Goal: Transaction & Acquisition: Download file/media

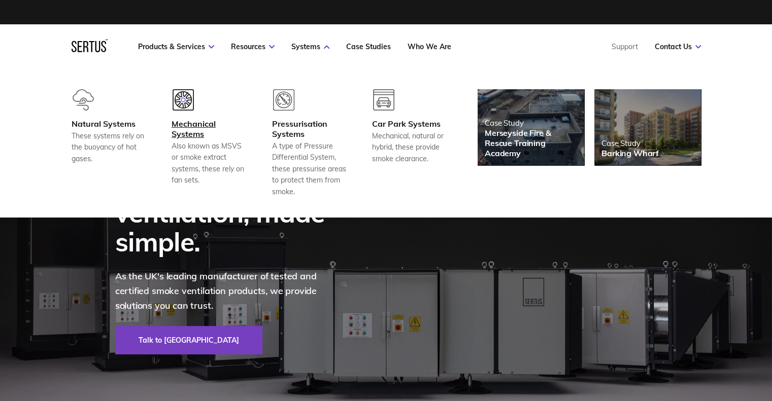
click at [199, 128] on div "Mechanical Systems" at bounding box center [209, 129] width 75 height 20
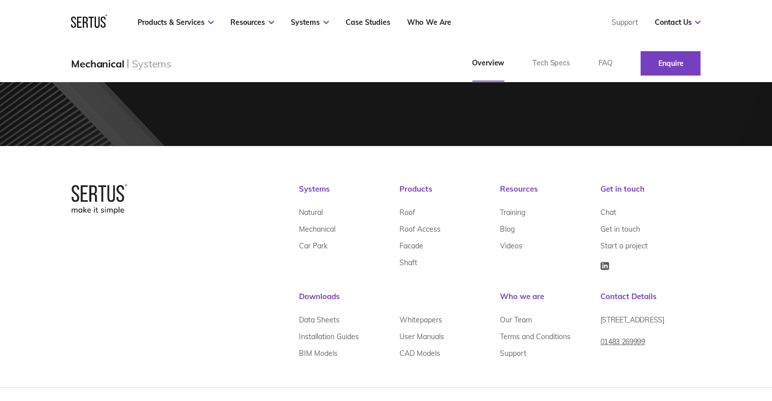
scroll to position [2209, 0]
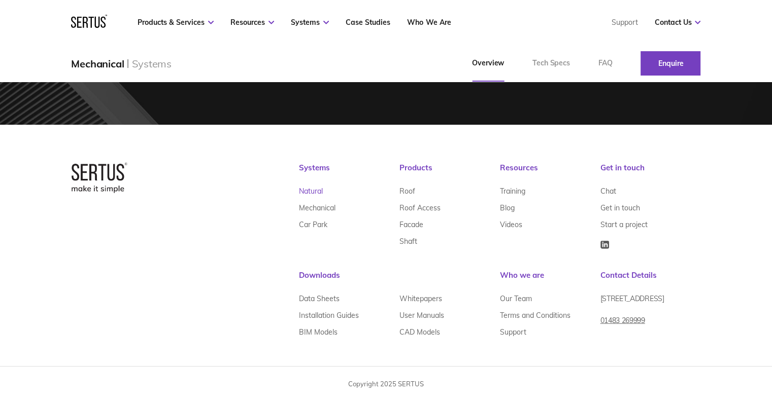
click at [316, 194] on link "Natural" at bounding box center [311, 191] width 24 height 17
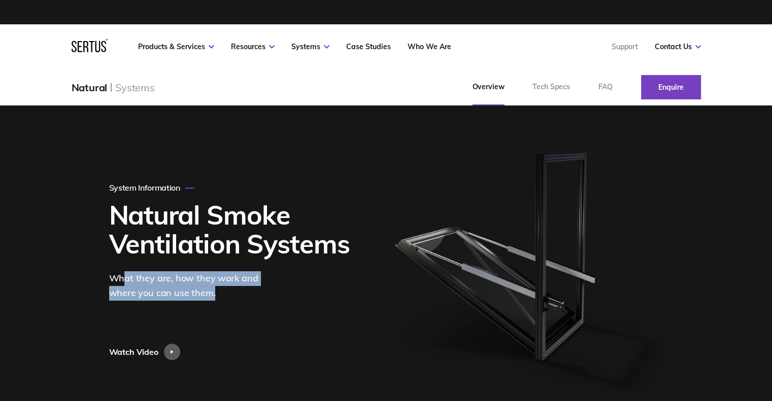
drag, startPoint x: 122, startPoint y: 270, endPoint x: 247, endPoint y: 293, distance: 126.9
click at [247, 293] on div "System Information Natural Smoke Ventilation Systems What they are, how they wo…" at bounding box center [241, 272] width 265 height 178
click at [247, 293] on div "What they are, how they work and where you can use them." at bounding box center [192, 285] width 167 height 29
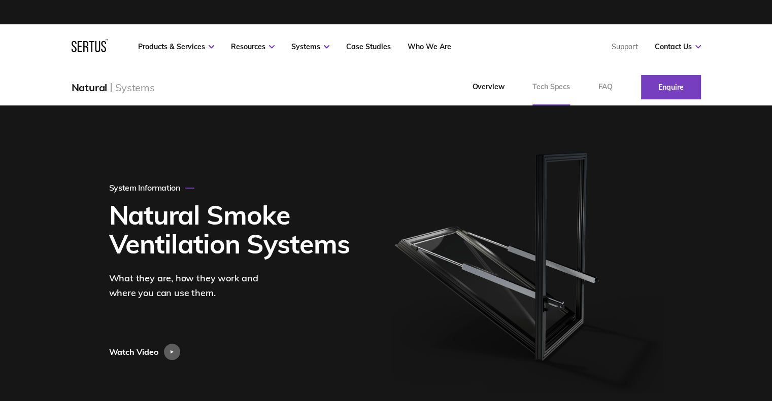
click at [565, 82] on link "Tech Specs" at bounding box center [551, 87] width 66 height 37
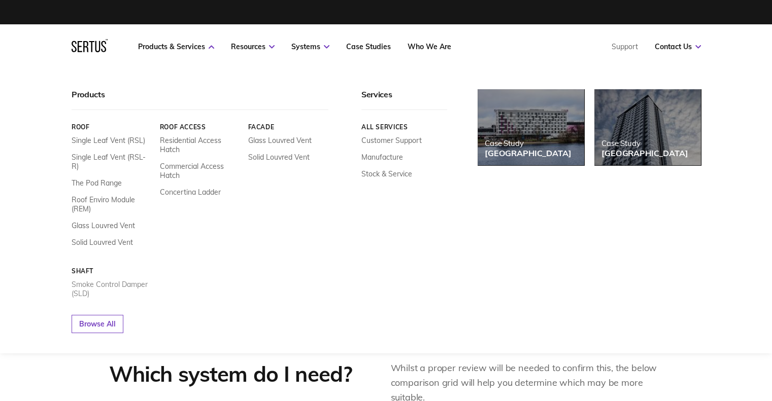
click at [77, 280] on link "Smoke Control Damper (SLD)" at bounding box center [112, 289] width 81 height 18
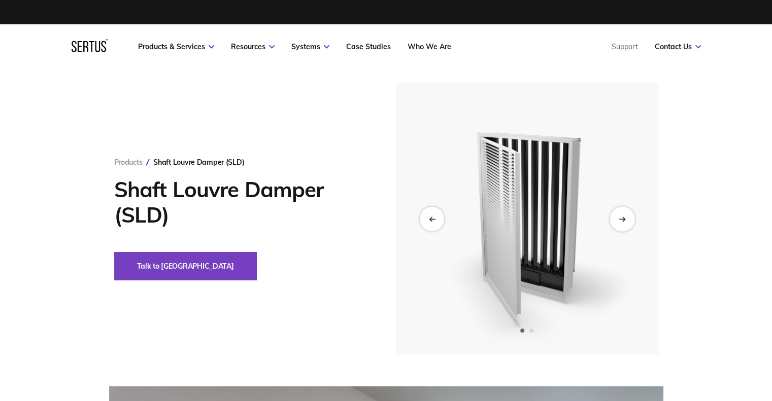
click at [615, 218] on div "Next slide" at bounding box center [621, 219] width 25 height 25
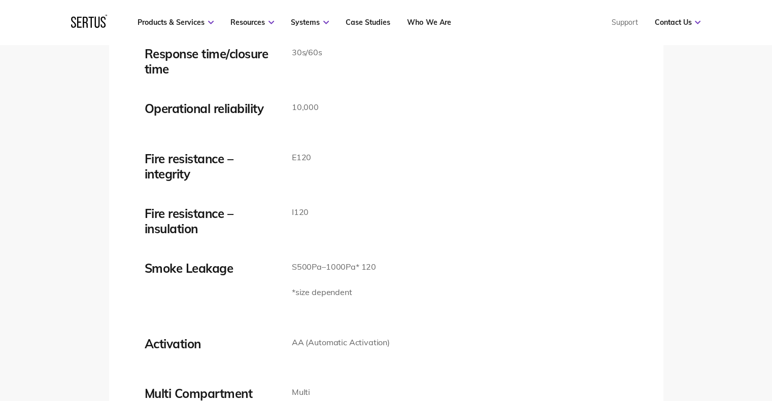
scroll to position [1607, 0]
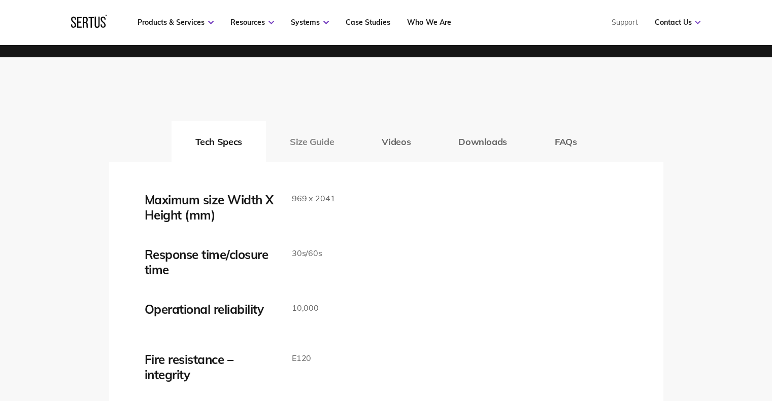
click at [309, 153] on button "Size Guide" at bounding box center [312, 141] width 92 height 41
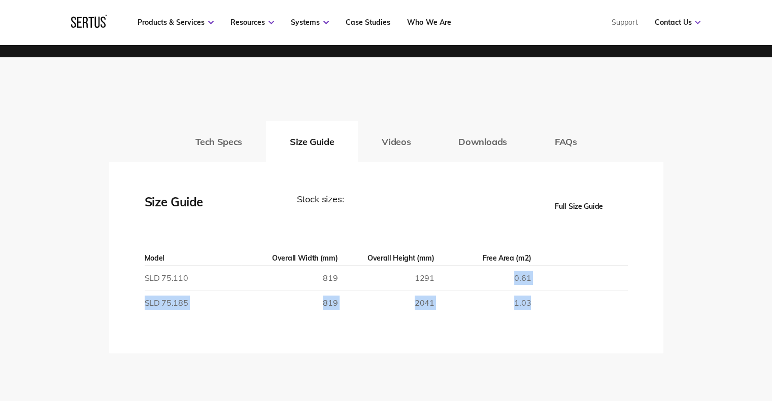
drag, startPoint x: 510, startPoint y: 290, endPoint x: 506, endPoint y: 275, distance: 15.3
click at [506, 275] on table "Model Overall Width (mm) Overall Height (mm) Free Area (m2) SLD 75.110 819 1291…" at bounding box center [386, 283] width 483 height 64
click at [339, 310] on td "2041" at bounding box center [385, 303] width 96 height 25
drag, startPoint x: 313, startPoint y: 300, endPoint x: 453, endPoint y: 309, distance: 139.8
click at [453, 309] on tr "SLD 75.185 819 2041 1.03" at bounding box center [386, 303] width 483 height 25
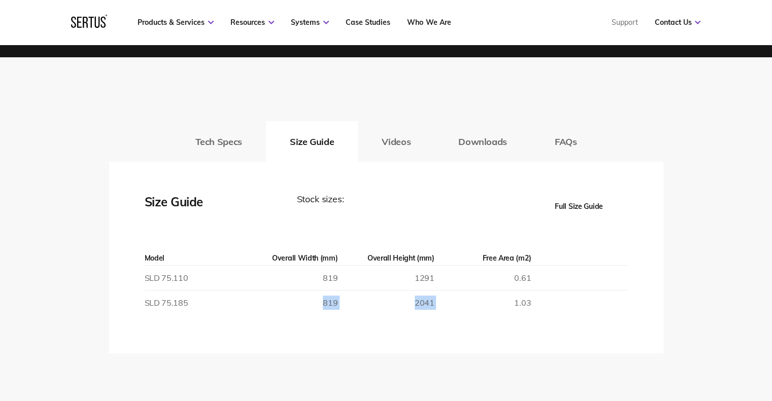
click at [453, 309] on td "1.03" at bounding box center [482, 303] width 96 height 25
click at [469, 140] on button "Downloads" at bounding box center [482, 141] width 96 height 41
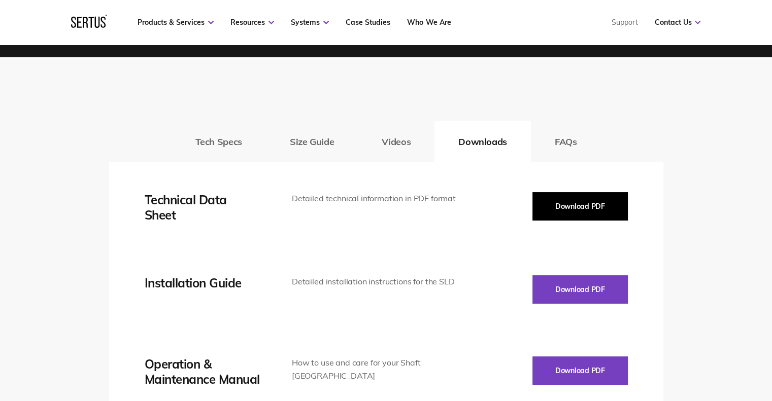
click at [585, 210] on button "Download PDF" at bounding box center [579, 206] width 95 height 28
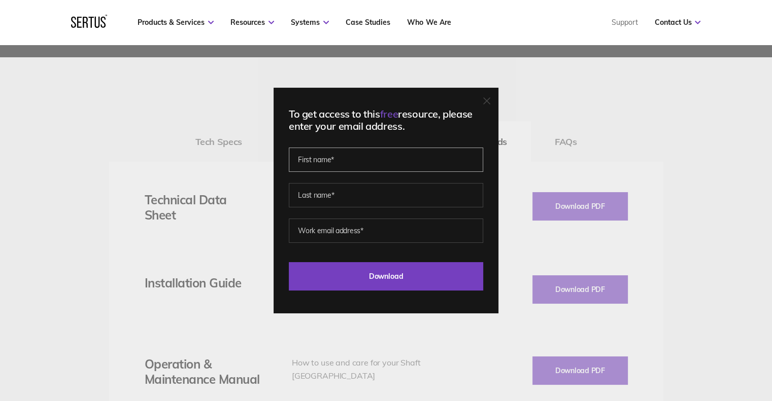
click at [332, 165] on input "text" at bounding box center [386, 160] width 194 height 24
type input "Mark"
type input "Proud"
type input "[EMAIL_ADDRESS][DOMAIN_NAME]"
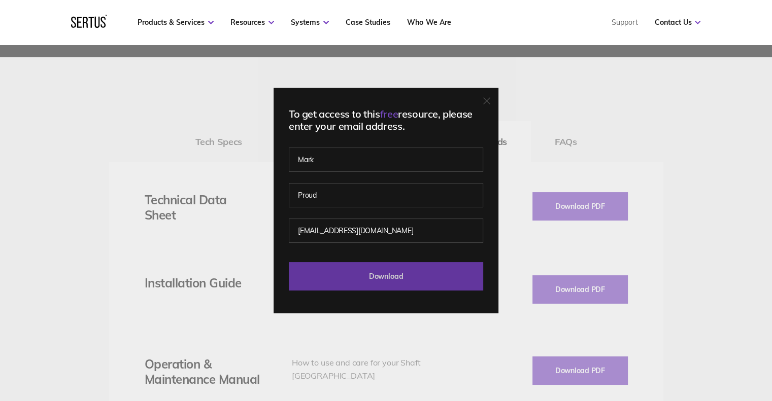
click at [373, 271] on input "Download" at bounding box center [386, 276] width 194 height 28
